Goal: Task Accomplishment & Management: Manage account settings

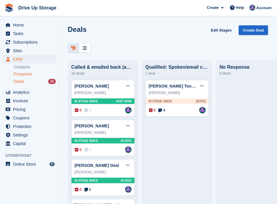
click at [25, 72] on span "Prospects" at bounding box center [23, 74] width 18 height 6
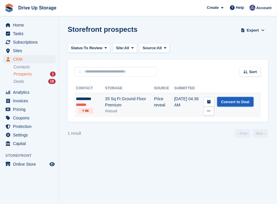
click at [223, 102] on link "Convert to Deal" at bounding box center [235, 102] width 37 height 10
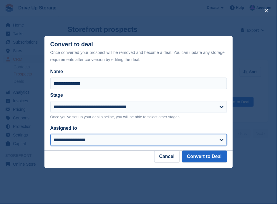
click at [219, 140] on select "**********" at bounding box center [138, 140] width 177 height 12
select select "****"
click at [50, 134] on select "**********" at bounding box center [138, 140] width 177 height 12
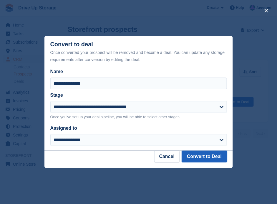
click at [196, 153] on button "Convert to Deal" at bounding box center [204, 156] width 45 height 12
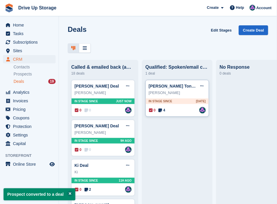
click at [169, 107] on div "Benedicta Tono Deal Edit deal Mark as won Mark as lost Delete deal Benedicta To…" at bounding box center [177, 98] width 64 height 37
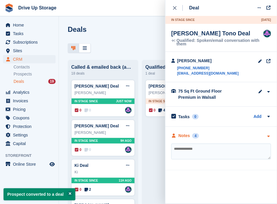
click at [264, 133] on div "Notes 4" at bounding box center [221, 135] width 100 height 6
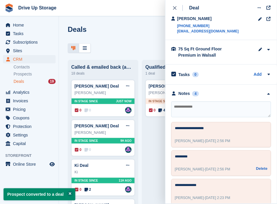
scroll to position [59, 0]
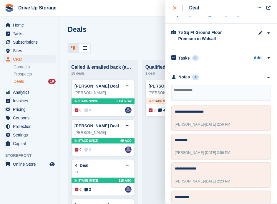
click at [174, 4] on button "close" at bounding box center [177, 8] width 13 height 16
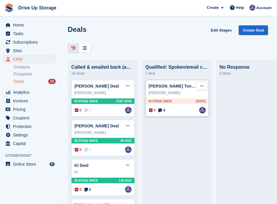
click at [198, 87] on button at bounding box center [201, 86] width 11 height 9
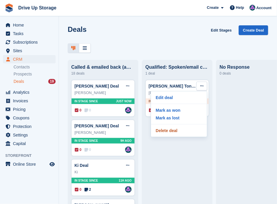
drag, startPoint x: 180, startPoint y: 129, endPoint x: 163, endPoint y: 12, distance: 117.6
click at [180, 129] on p "Delete deal" at bounding box center [178, 131] width 51 height 8
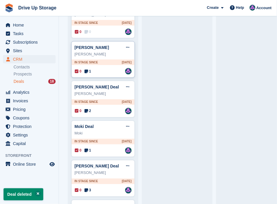
scroll to position [588, 0]
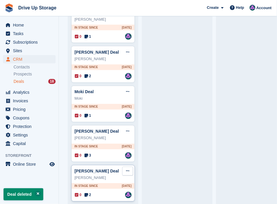
click at [132, 167] on button at bounding box center [127, 171] width 11 height 9
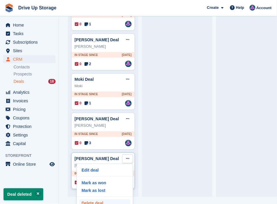
scroll to position [12, 0]
click at [106, 199] on p "Delete deal" at bounding box center [104, 203] width 51 height 8
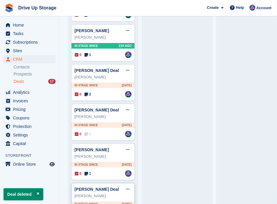
scroll to position [549, 0]
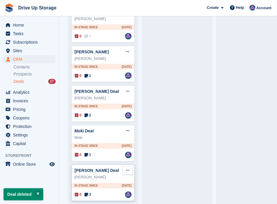
click at [127, 168] on icon at bounding box center [127, 170] width 3 height 4
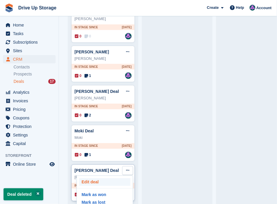
scroll to position [12, 0]
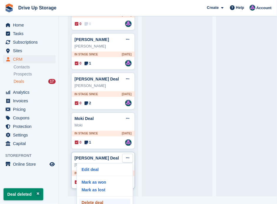
click at [100, 199] on p "Delete deal" at bounding box center [104, 203] width 51 height 8
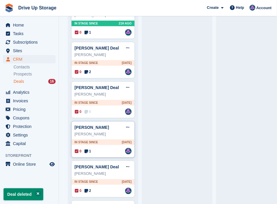
scroll to position [510, 0]
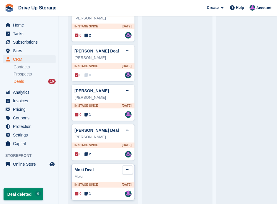
click at [127, 168] on icon at bounding box center [127, 170] width 3 height 4
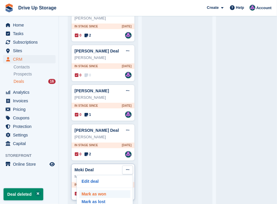
scroll to position [12, 0]
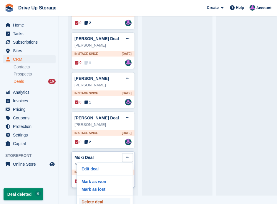
click at [103, 198] on p "Delete deal" at bounding box center [104, 202] width 51 height 8
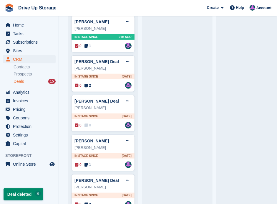
scroll to position [471, 0]
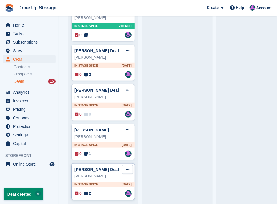
click at [127, 167] on icon at bounding box center [127, 169] width 3 height 4
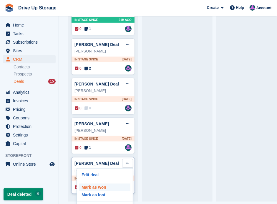
scroll to position [12, 0]
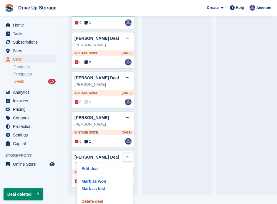
click at [107, 198] on p "Delete deal" at bounding box center [104, 202] width 51 height 8
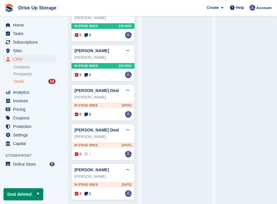
scroll to position [432, 0]
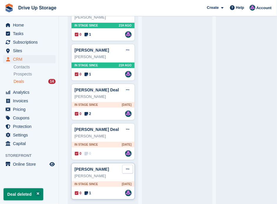
click at [126, 167] on icon at bounding box center [127, 169] width 3 height 4
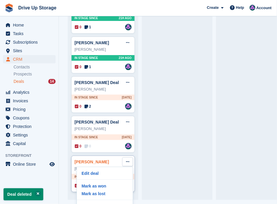
scroll to position [12, 0]
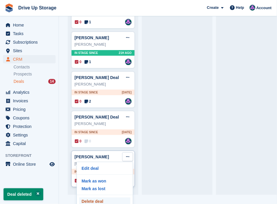
click at [105, 197] on p "Delete deal" at bounding box center [104, 201] width 51 height 8
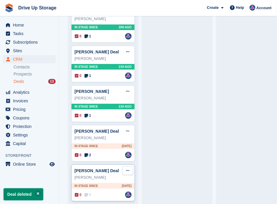
scroll to position [393, 0]
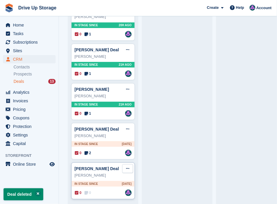
click at [128, 166] on icon at bounding box center [127, 168] width 3 height 4
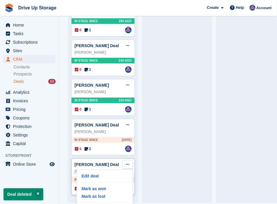
scroll to position [12, 0]
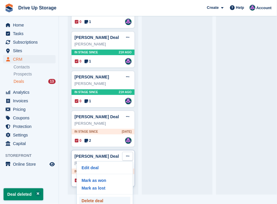
click at [104, 197] on p "Delete deal" at bounding box center [104, 201] width 51 height 8
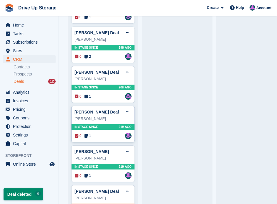
scroll to position [354, 0]
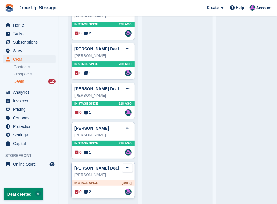
click at [127, 166] on icon at bounding box center [127, 168] width 3 height 4
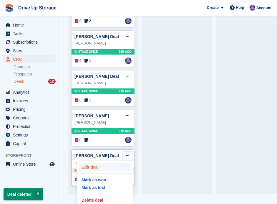
scroll to position [12, 0]
click at [104, 196] on p "Delete deal" at bounding box center [104, 200] width 51 height 8
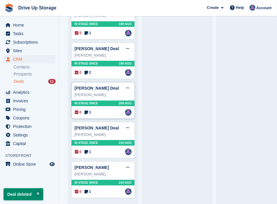
scroll to position [197, 0]
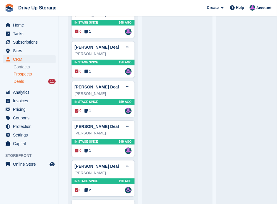
click at [24, 72] on span "Prospects" at bounding box center [23, 74] width 18 height 6
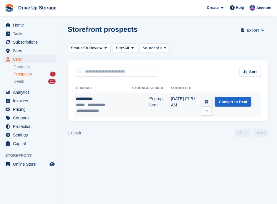
click at [208, 102] on button "submit" at bounding box center [206, 102] width 11 height 10
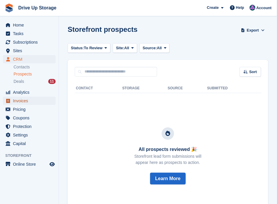
click at [24, 101] on span "Invoices" at bounding box center [30, 101] width 35 height 8
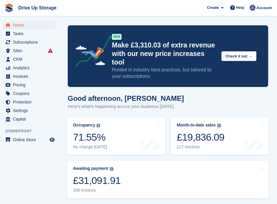
scroll to position [118, 0]
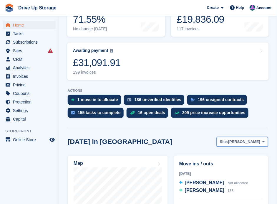
click at [260, 139] on span "[PERSON_NAME]" at bounding box center [244, 142] width 32 height 6
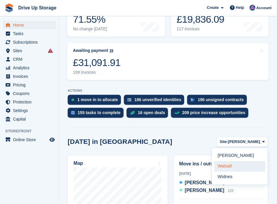
click at [232, 161] on link "Walsall" at bounding box center [239, 166] width 51 height 11
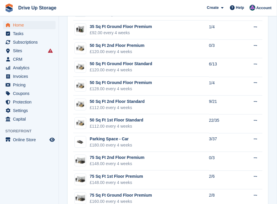
scroll to position [608, 0]
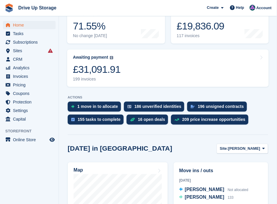
scroll to position [176, 0]
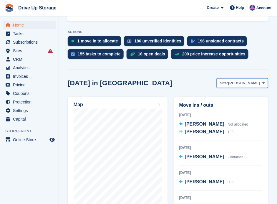
click at [260, 80] on span "[PERSON_NAME]" at bounding box center [244, 83] width 32 height 6
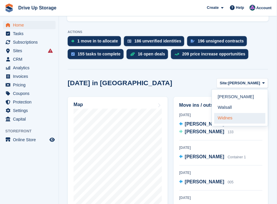
click at [238, 113] on link "Widnes" at bounding box center [239, 118] width 51 height 11
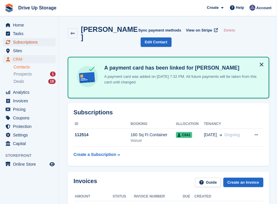
click at [26, 42] on span "Subscriptions" at bounding box center [30, 42] width 35 height 8
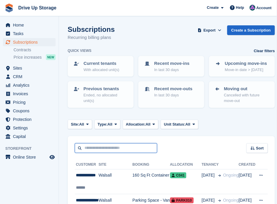
click at [113, 144] on input "text" at bounding box center [116, 148] width 82 height 10
type input "*****"
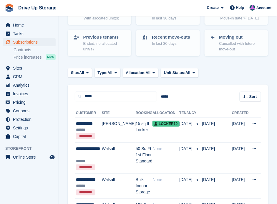
scroll to position [59, 0]
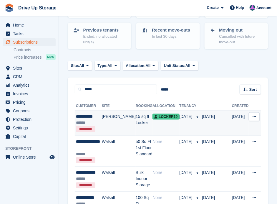
click at [136, 116] on td "15 sq ft Locker" at bounding box center [144, 122] width 17 height 25
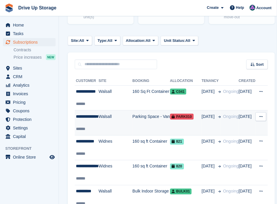
scroll to position [98, 0]
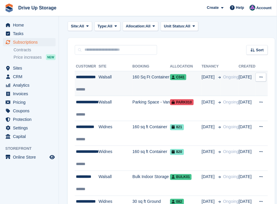
click at [103, 80] on td "Walsall" at bounding box center [116, 83] width 34 height 25
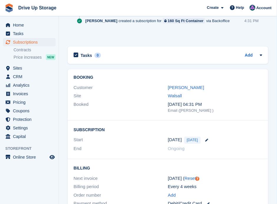
scroll to position [510, 0]
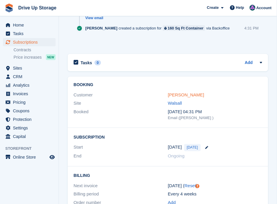
click at [182, 93] on link "[PERSON_NAME]" at bounding box center [186, 94] width 36 height 5
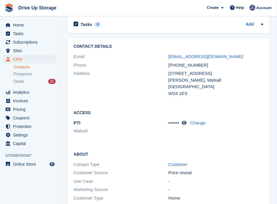
scroll to position [766, 0]
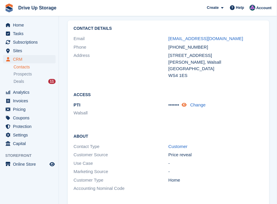
click at [184, 102] on icon at bounding box center [184, 104] width 5 height 4
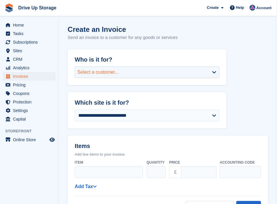
click at [215, 72] on div "Select a customer..." at bounding box center [147, 72] width 145 height 12
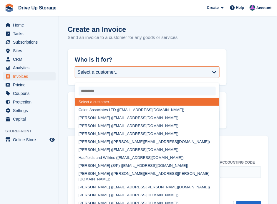
drag, startPoint x: 155, startPoint y: 73, endPoint x: 118, endPoint y: 89, distance: 39.8
click at [118, 89] on input "select-one" at bounding box center [147, 91] width 137 height 9
paste input "**********"
type input "**********"
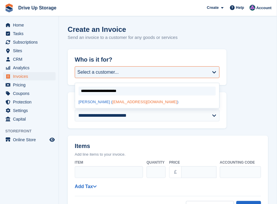
click at [130, 102] on span "elishaellenann@gmail.com" at bounding box center [144, 102] width 65 height 4
select select "******"
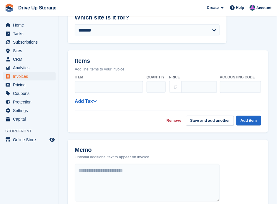
scroll to position [118, 0]
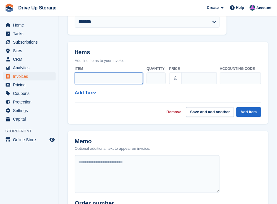
click at [107, 80] on input "Item" at bounding box center [109, 78] width 68 height 12
type input "**********"
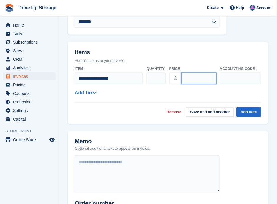
click at [193, 78] on input "****" at bounding box center [198, 78] width 35 height 12
drag, startPoint x: 199, startPoint y: 80, endPoint x: 137, endPoint y: 72, distance: 62.4
click at [152, 74] on div "**********" at bounding box center [168, 75] width 186 height 23
type input "*****"
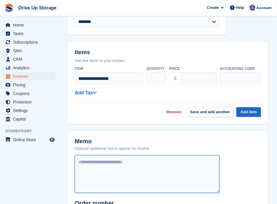
click at [135, 158] on textarea at bounding box center [147, 174] width 145 height 38
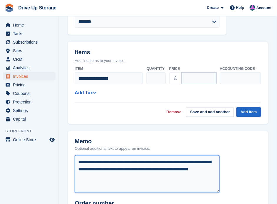
type textarea "**********"
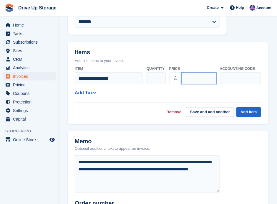
click at [204, 77] on input "*****" at bounding box center [198, 78] width 35 height 12
click at [258, 108] on button "Add item" at bounding box center [248, 112] width 25 height 10
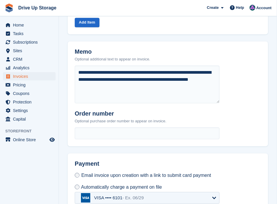
scroll to position [233, 0]
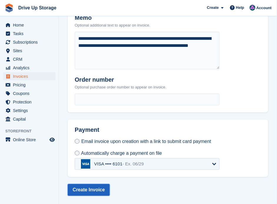
click at [82, 188] on button "Create Invoice" at bounding box center [89, 190] width 42 height 12
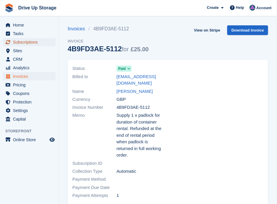
click at [30, 39] on span "Subscriptions" at bounding box center [30, 42] width 35 height 8
click at [20, 59] on span "CRM" at bounding box center [30, 59] width 35 height 8
click at [16, 59] on span "CRM" at bounding box center [30, 59] width 35 height 8
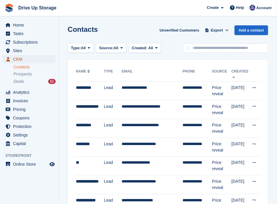
click at [16, 59] on span "CRM" at bounding box center [30, 59] width 35 height 8
click at [24, 75] on span "Prospects" at bounding box center [23, 74] width 18 height 6
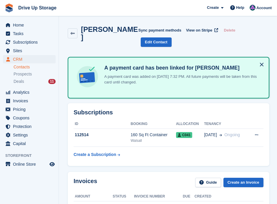
scroll to position [766, 0]
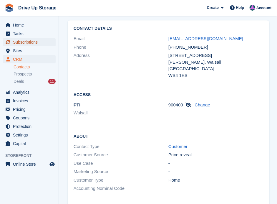
click at [29, 44] on span "Subscriptions" at bounding box center [30, 42] width 35 height 8
